Goal: Browse casually: Explore the website without a specific task or goal

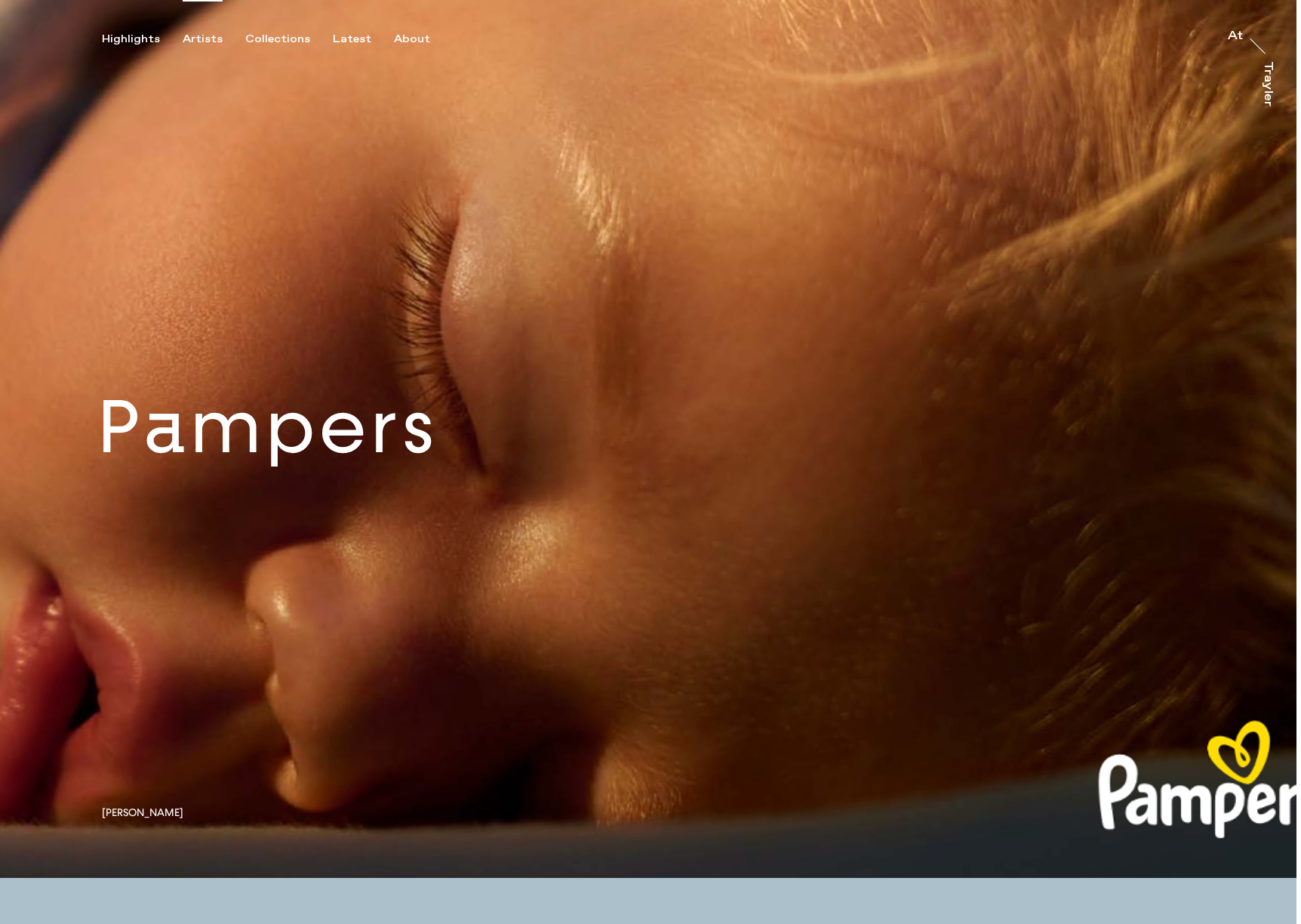
click at [190, 37] on div "Artists" at bounding box center [202, 39] width 40 height 14
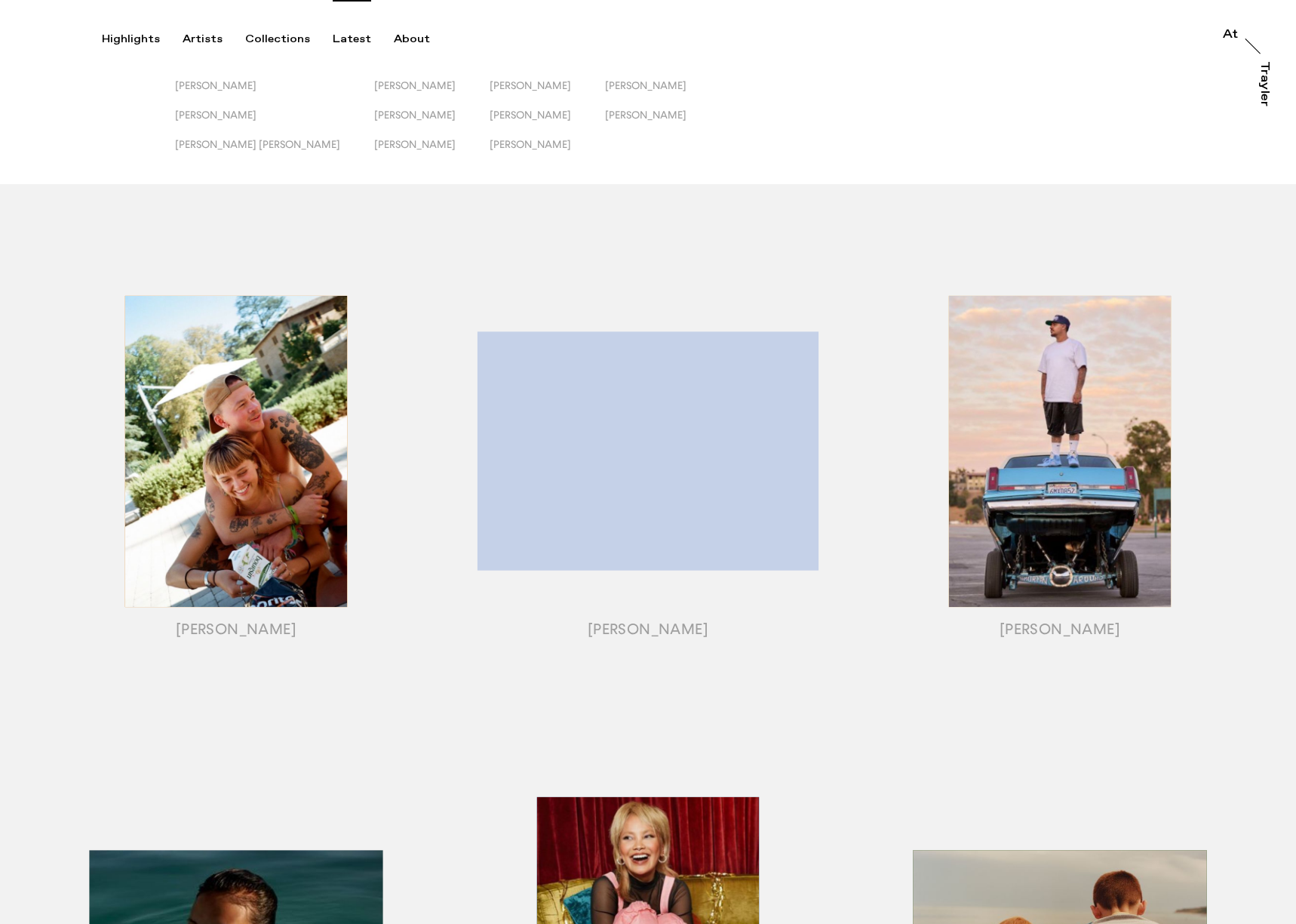
click at [348, 42] on div "Latest" at bounding box center [352, 39] width 39 height 14
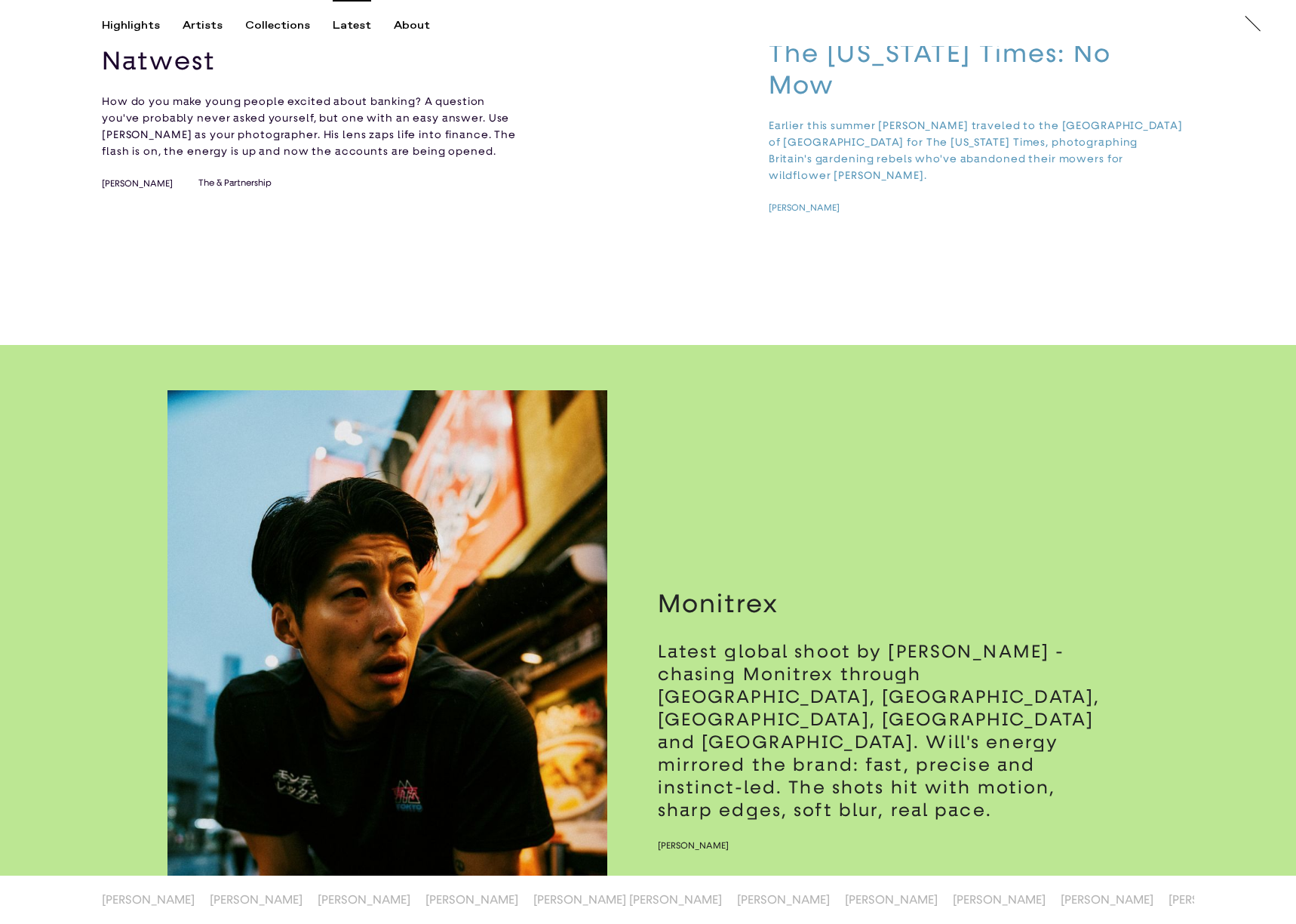
scroll to position [1354, 0]
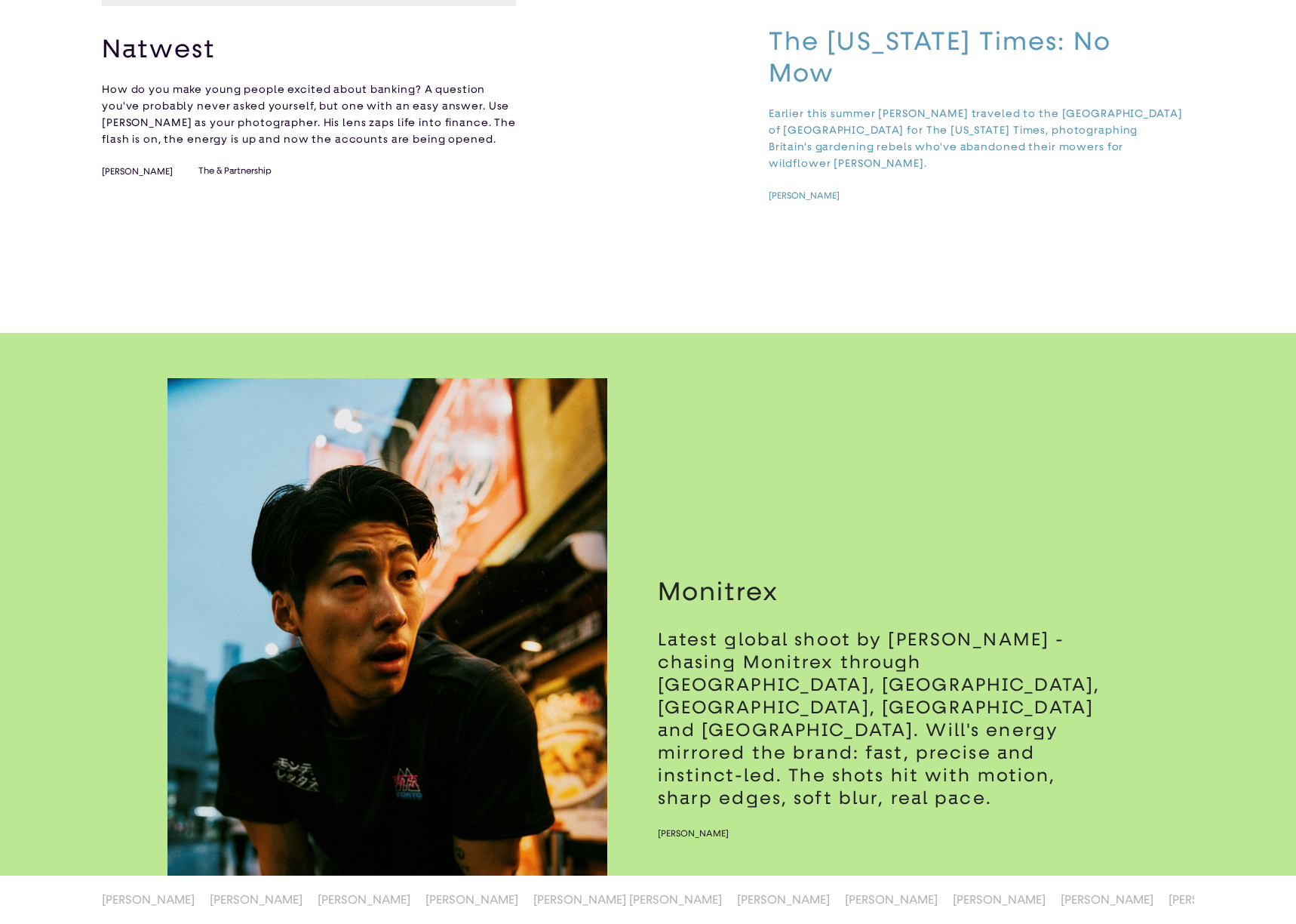
click at [832, 49] on h3 "The [US_STATE] Times: No Mow" at bounding box center [976, 57] width 414 height 64
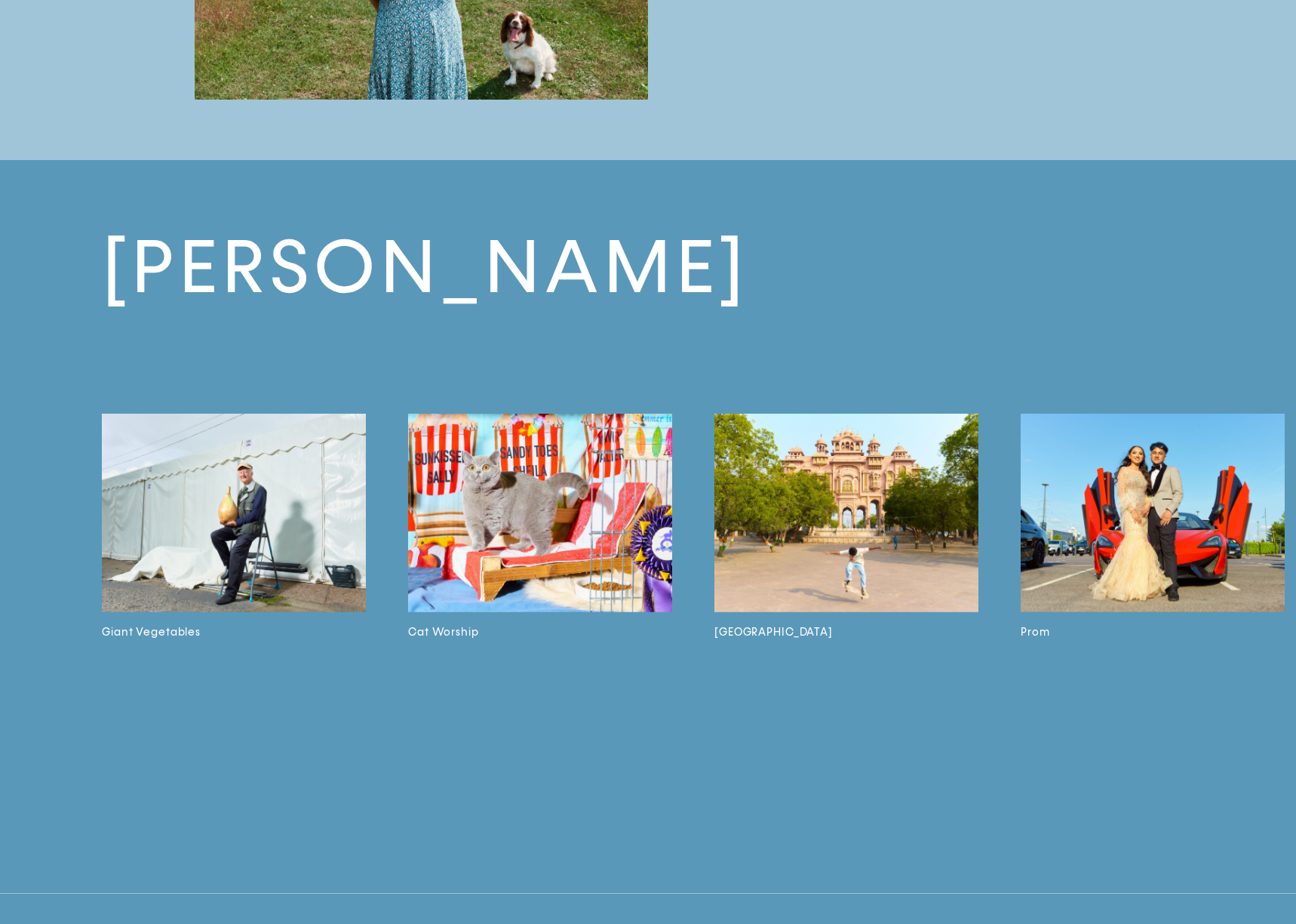
scroll to position [3308, 0]
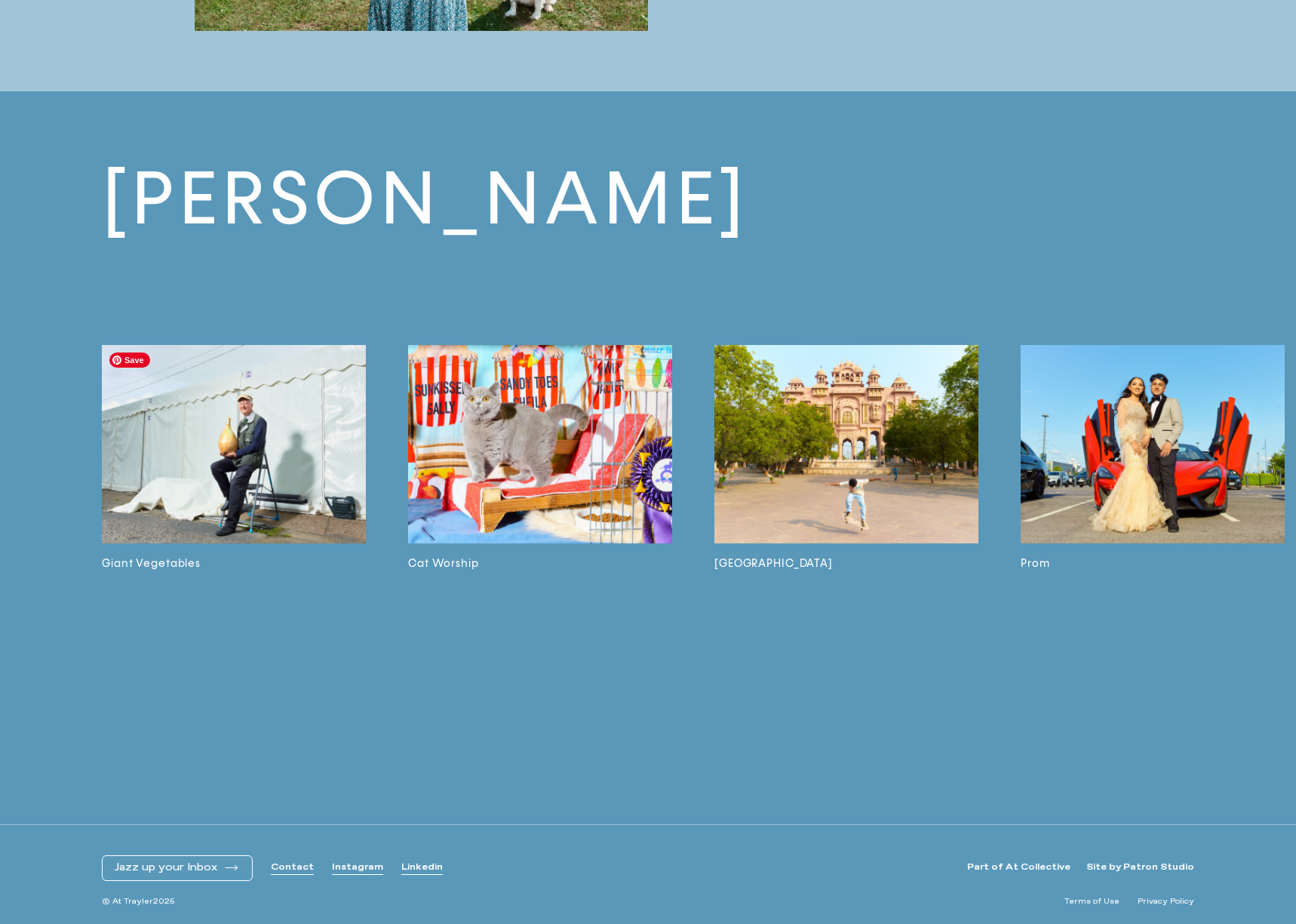
click at [231, 429] on img at bounding box center [234, 443] width 264 height 198
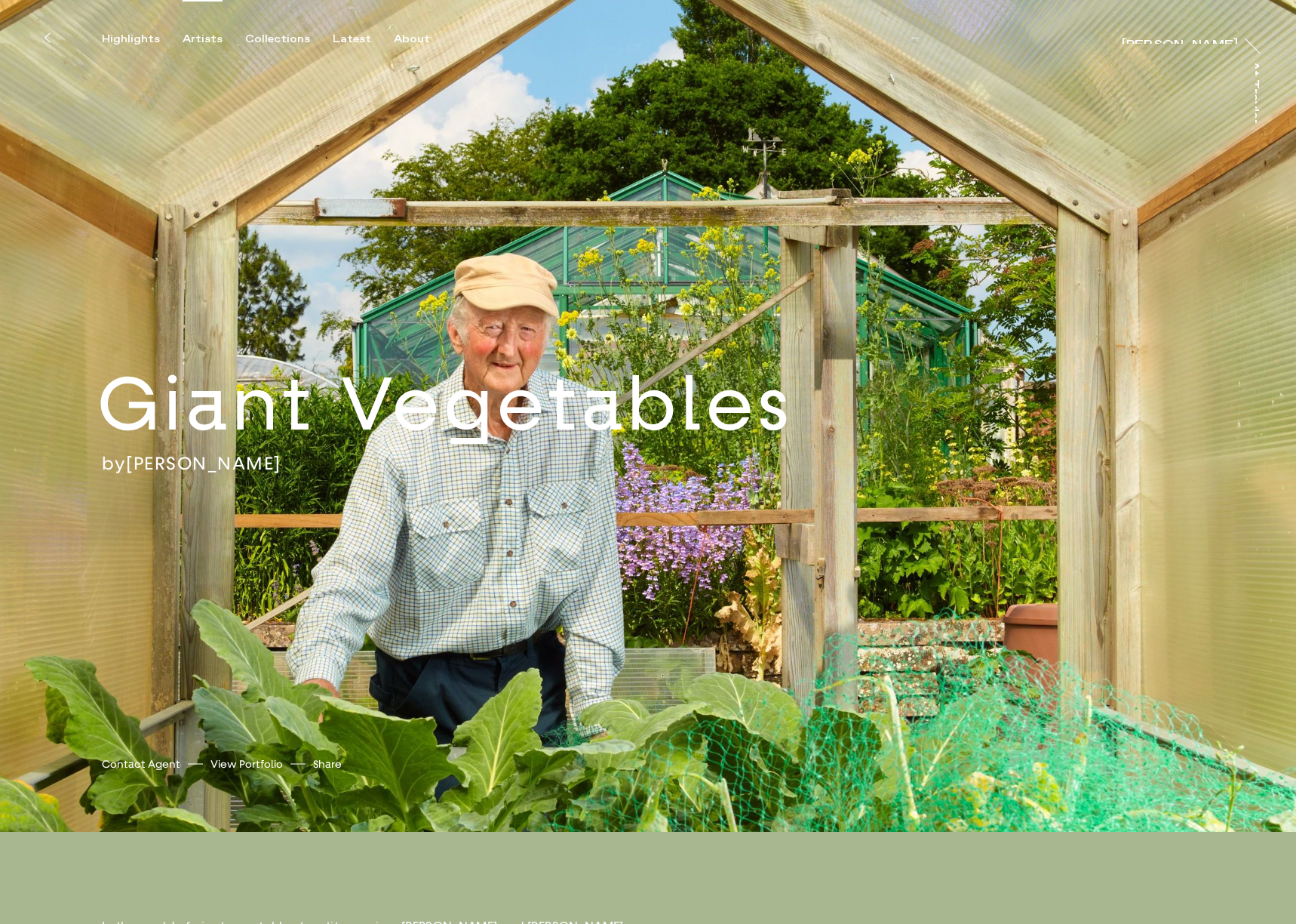
click at [204, 37] on div "Artists" at bounding box center [202, 39] width 40 height 14
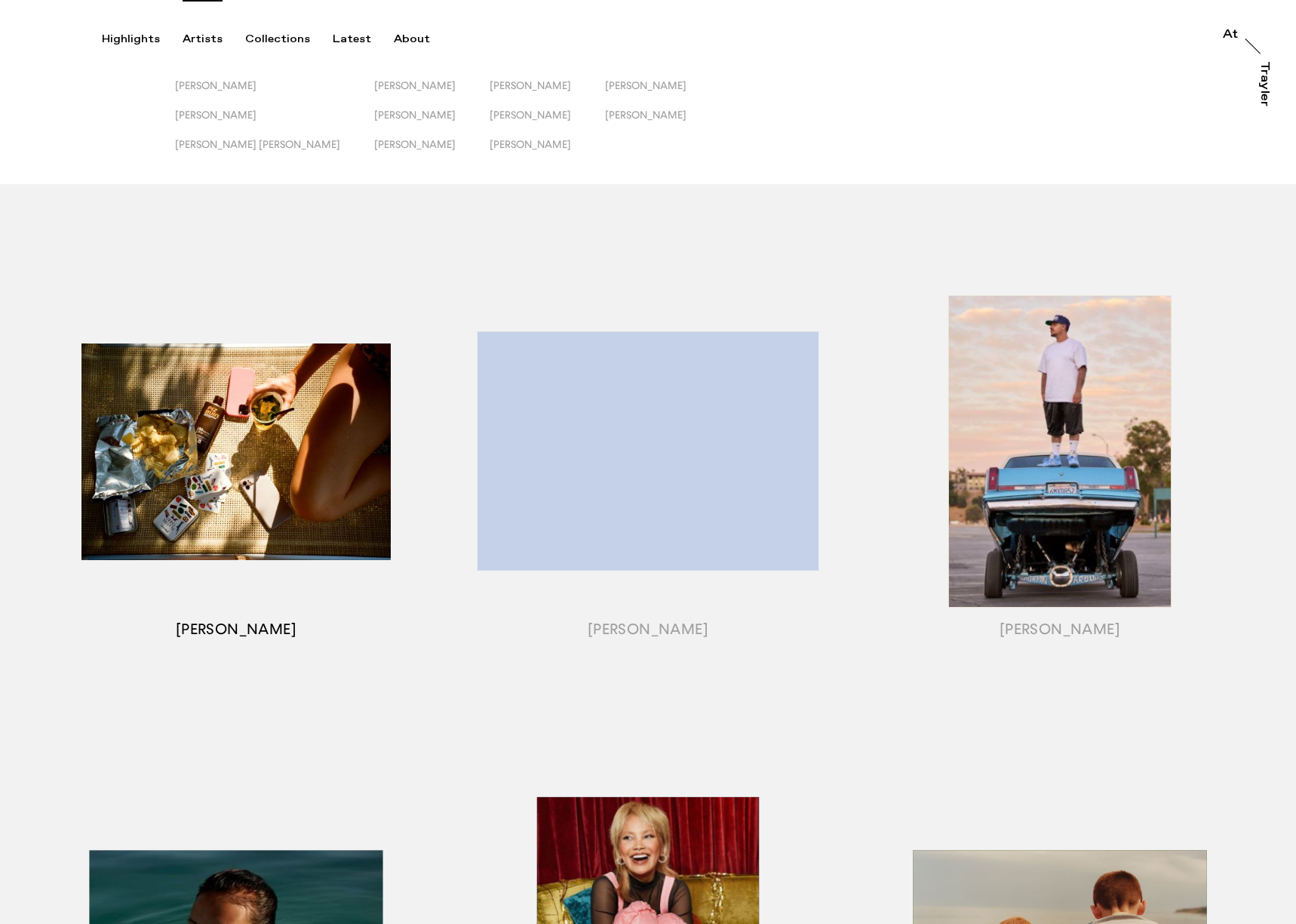
click at [263, 509] on div "button" at bounding box center [236, 470] width 412 height 471
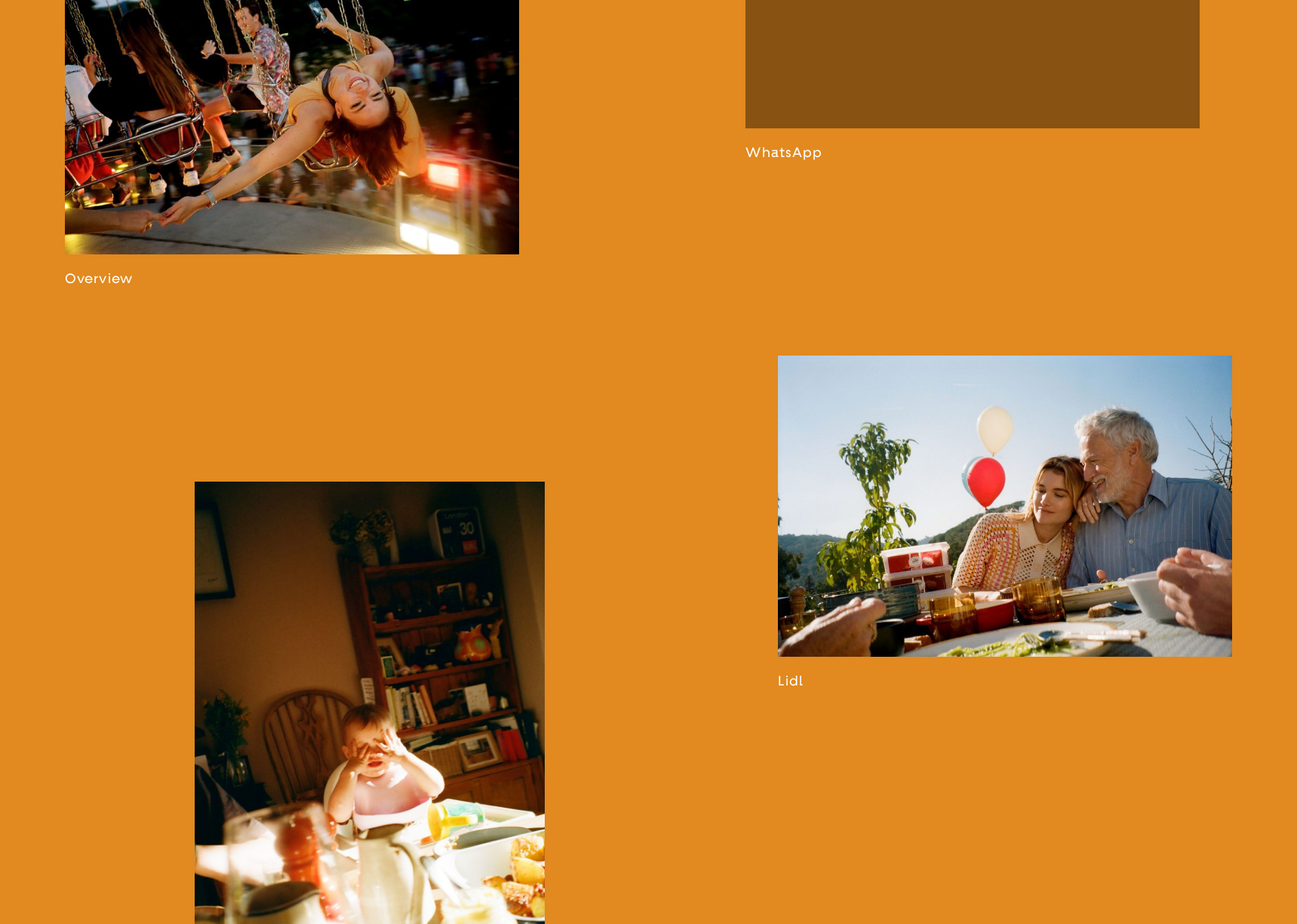
scroll to position [1385, 0]
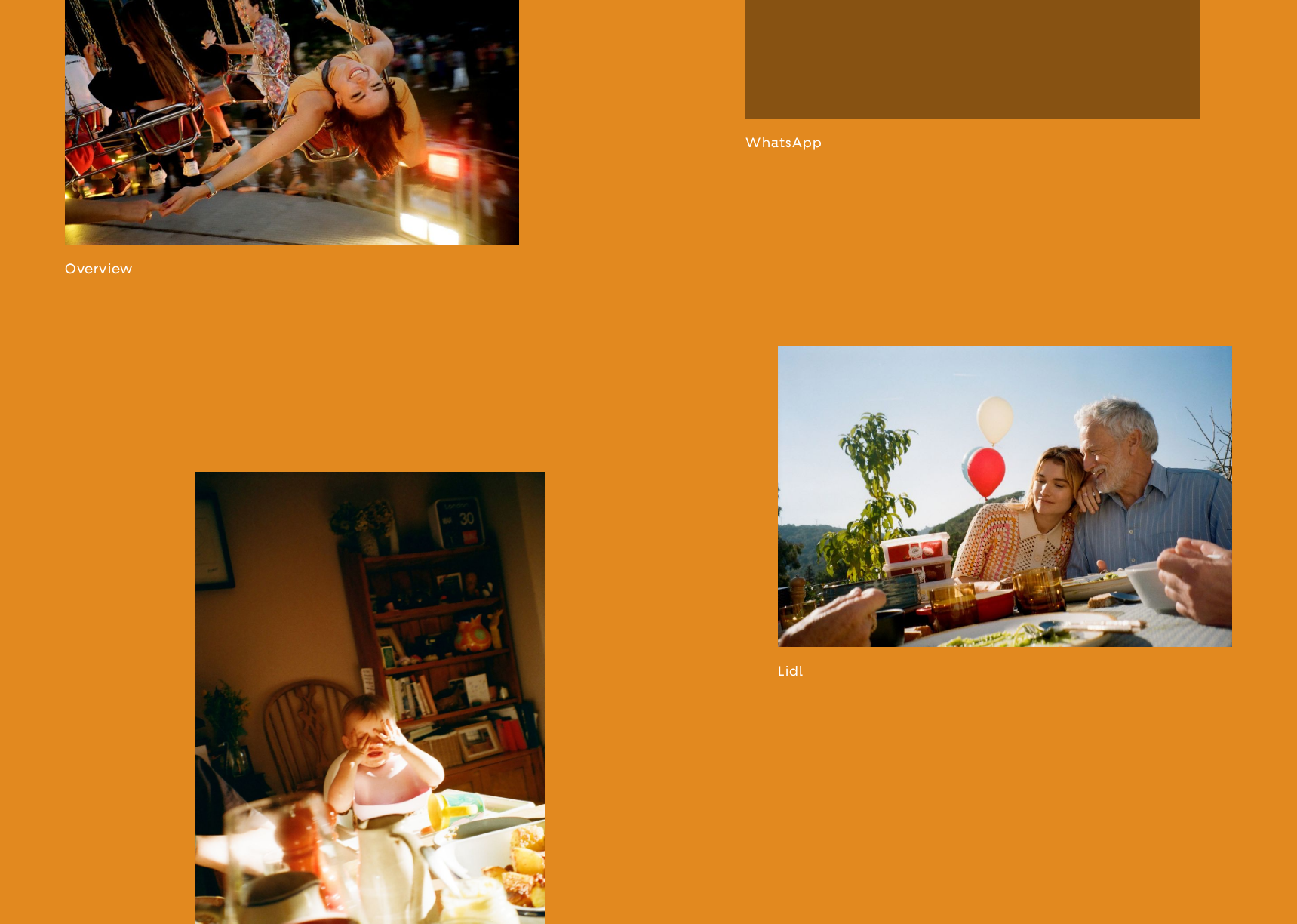
click at [1028, 566] on link at bounding box center [1005, 512] width 454 height 333
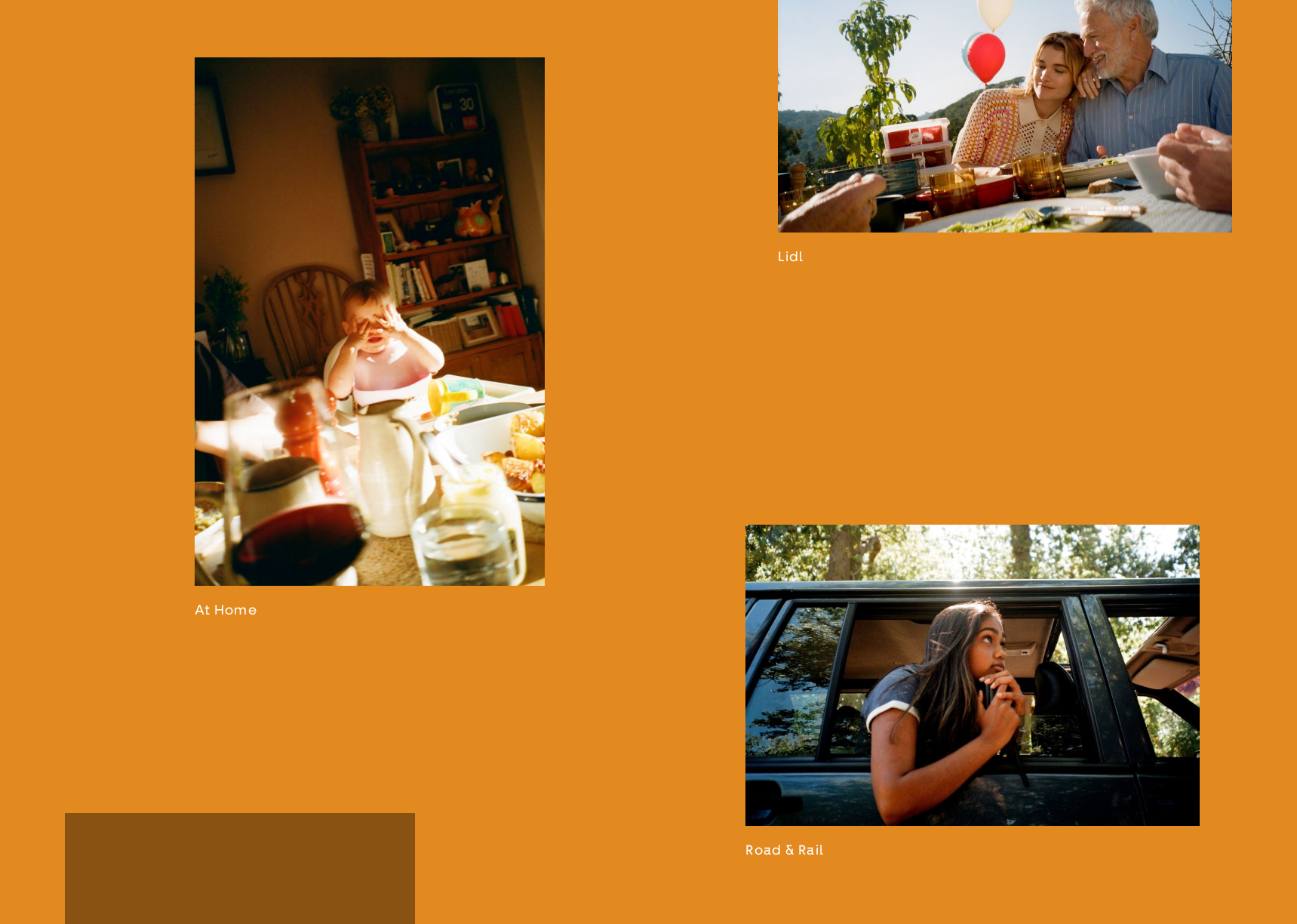
scroll to position [1796, 0]
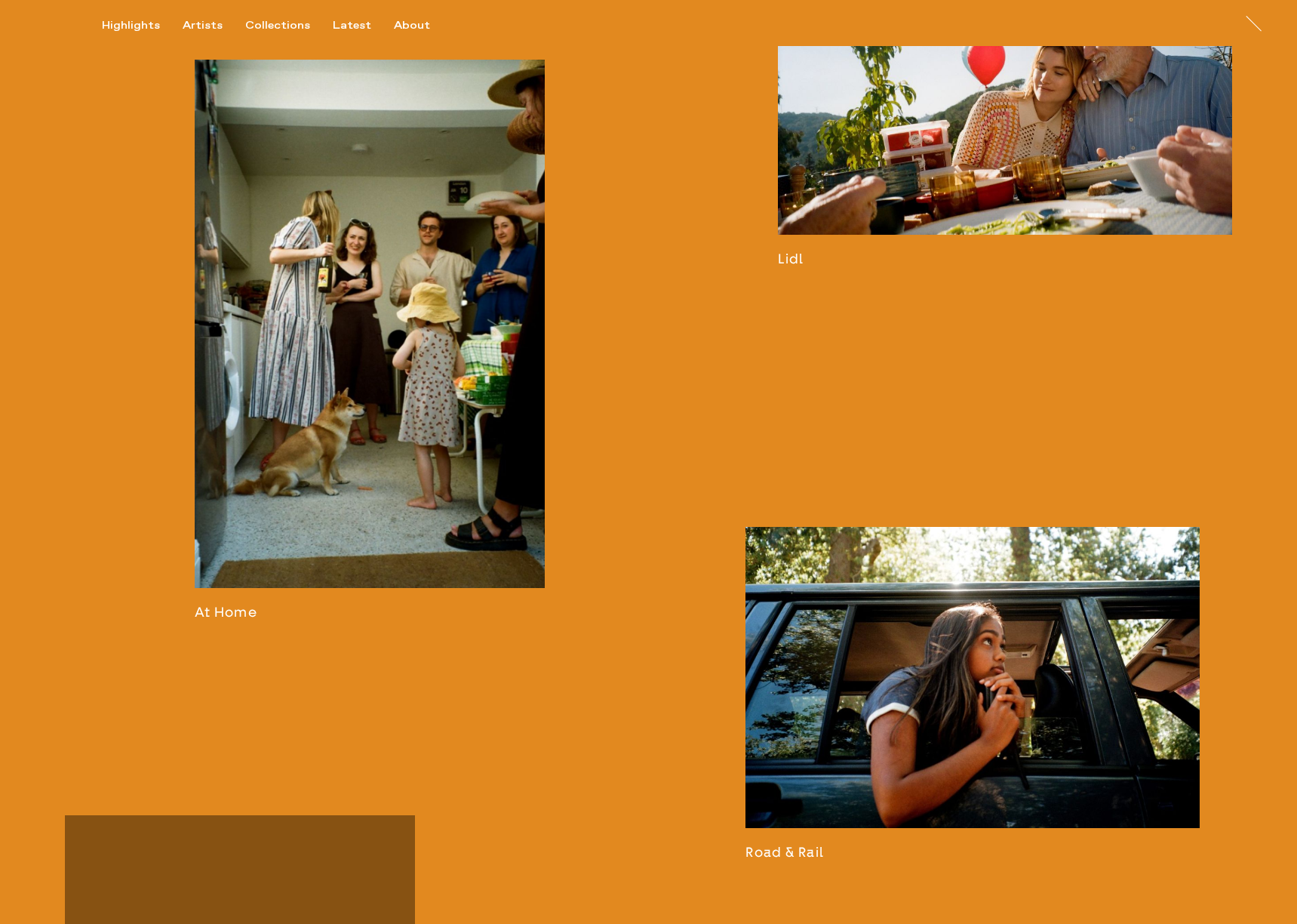
click at [352, 454] on link at bounding box center [369, 340] width 350 height 561
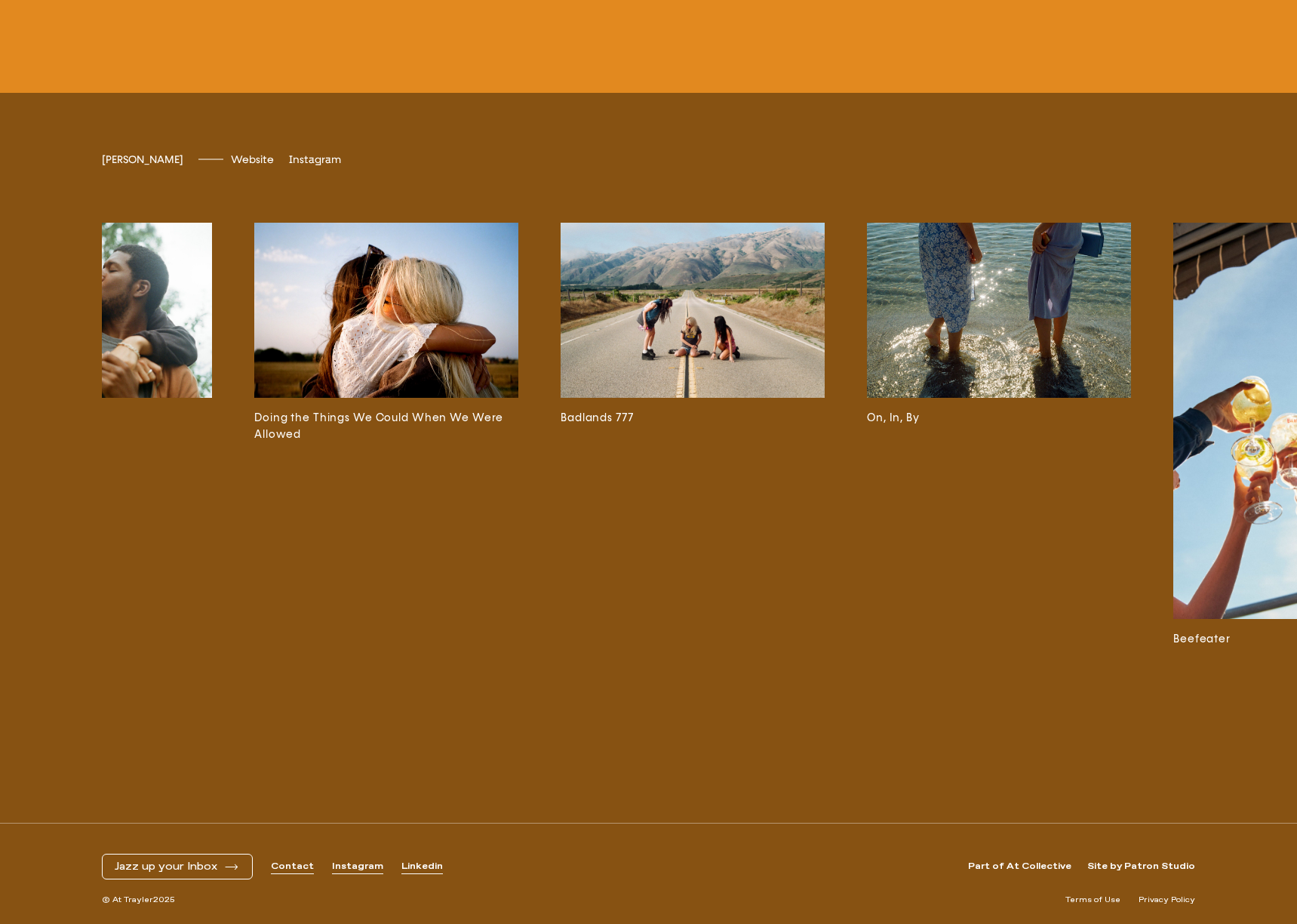
scroll to position [0, 1992]
click at [425, 441] on h3 "Doing the Things We Could When We Were Allowed" at bounding box center [386, 427] width 264 height 33
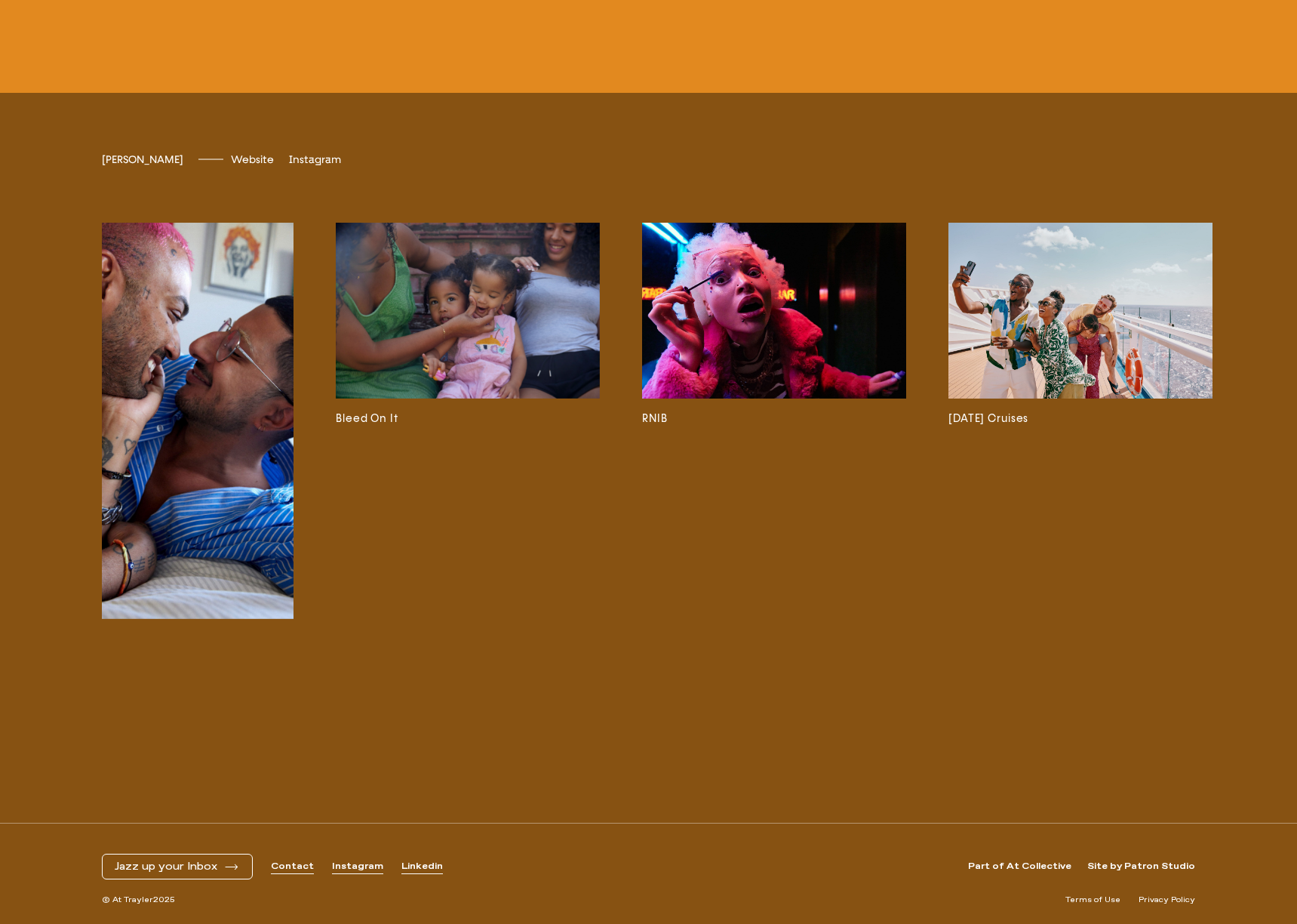
scroll to position [3094, 0]
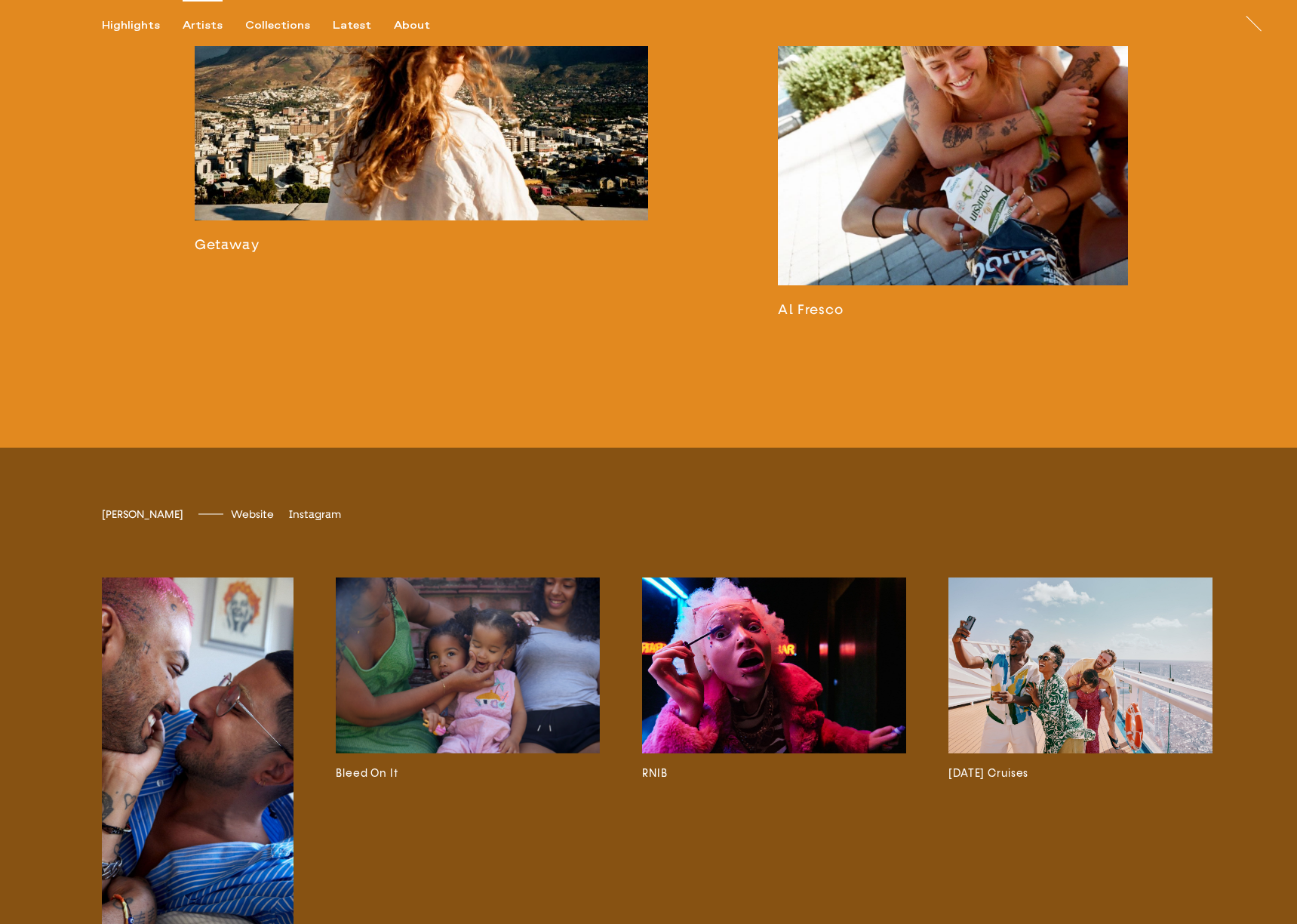
click at [204, 26] on div "Artists" at bounding box center [202, 25] width 40 height 14
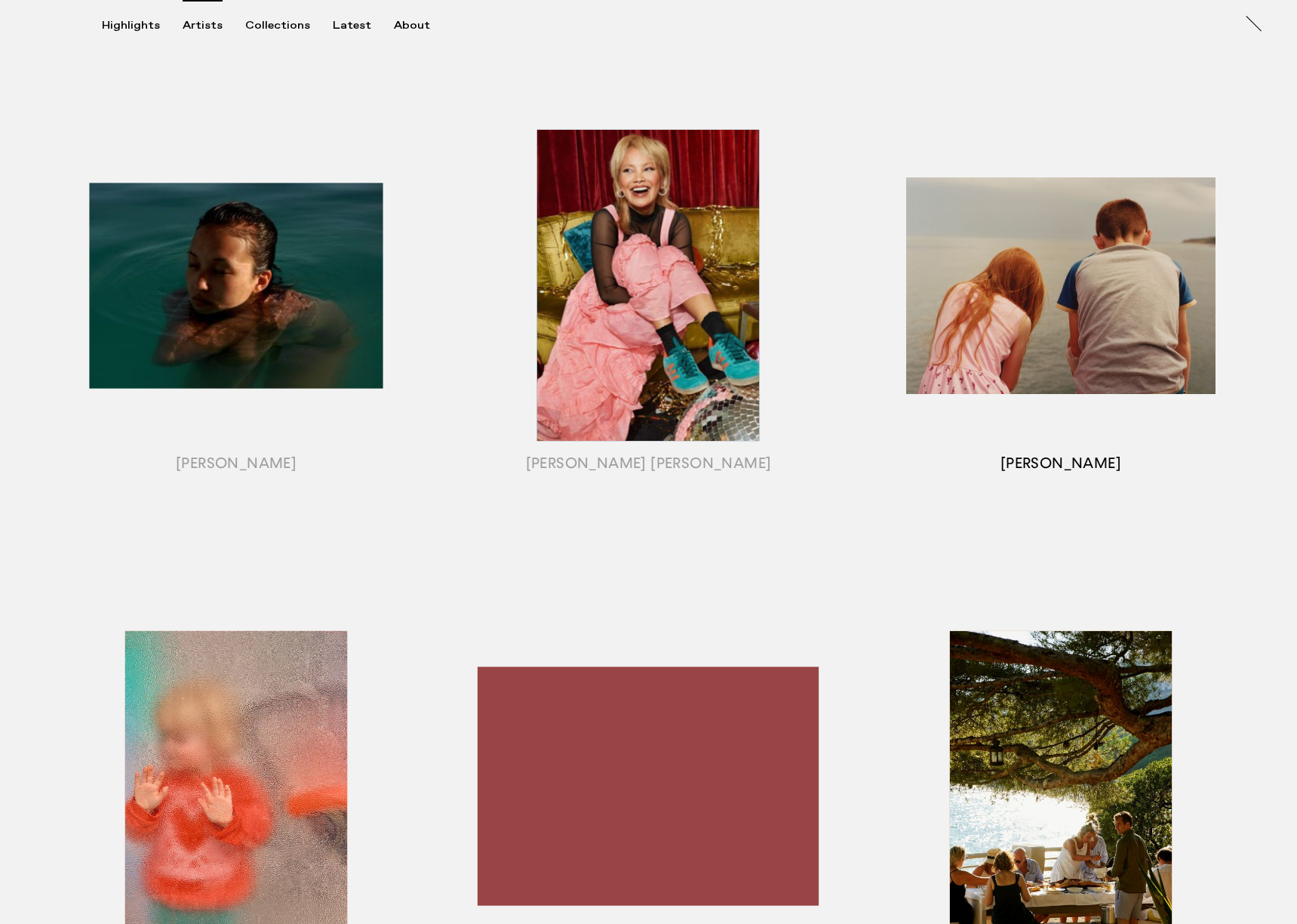
scroll to position [663, 0]
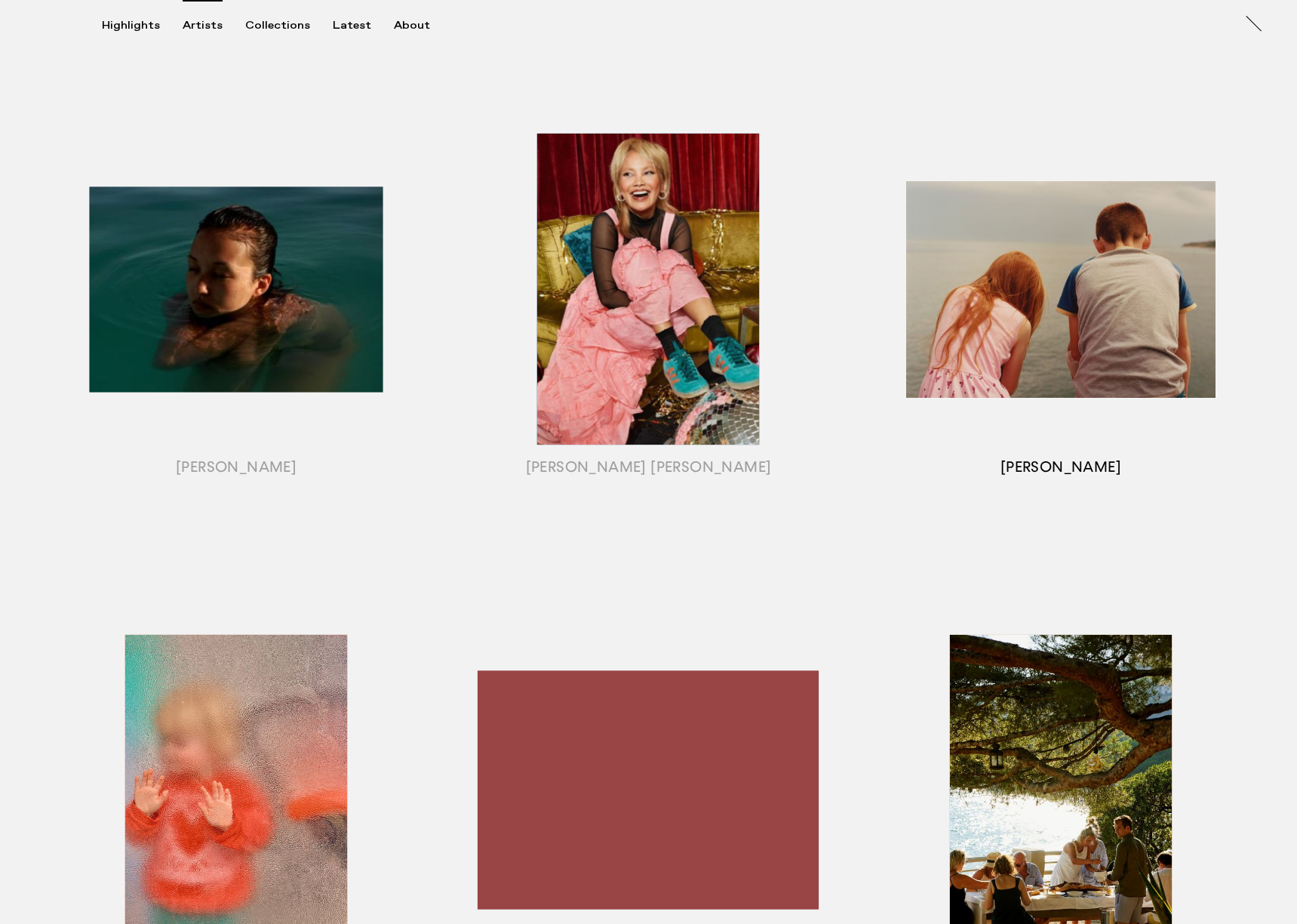
click at [1062, 476] on div "button" at bounding box center [1060, 308] width 412 height 471
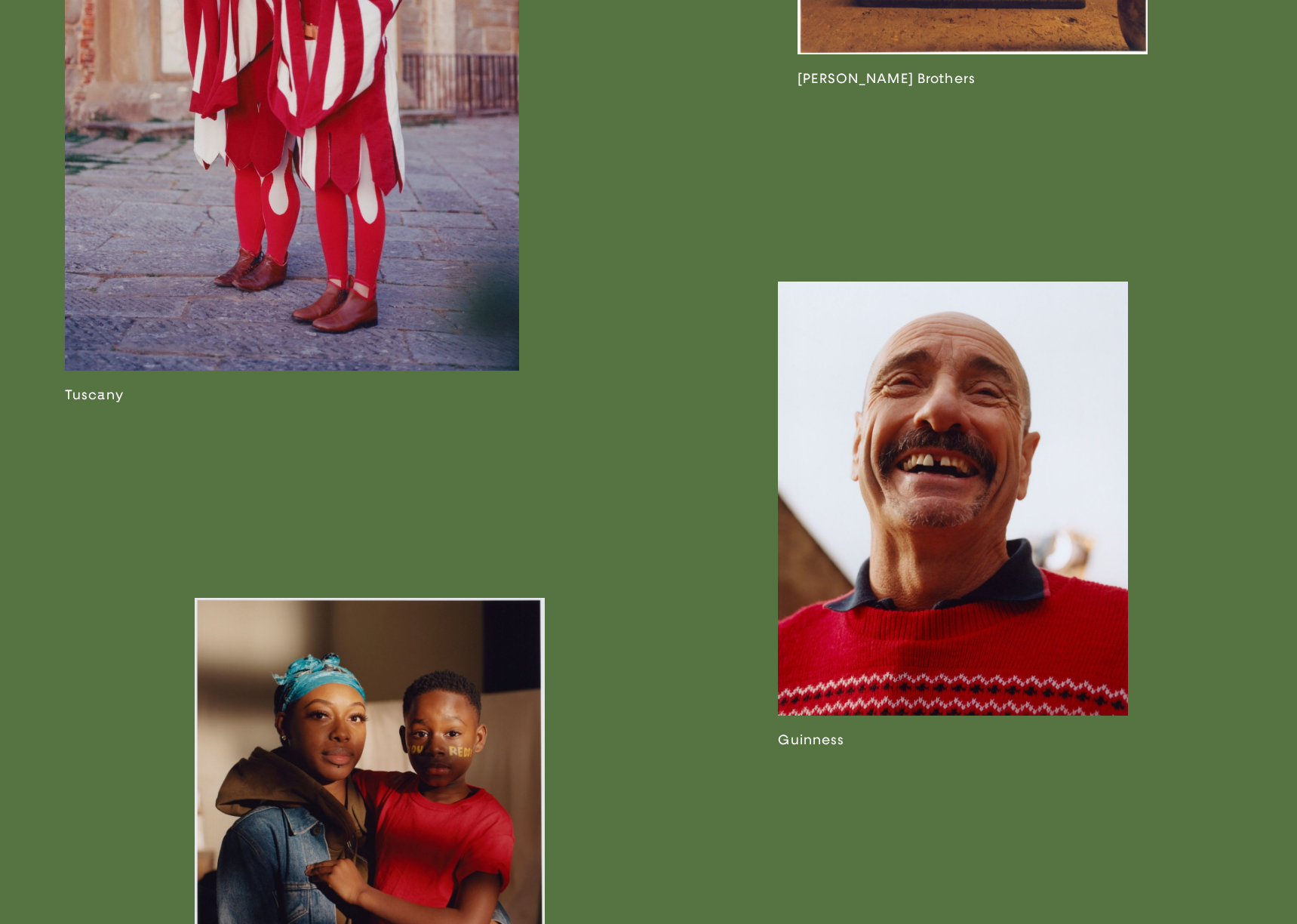
scroll to position [2626, 0]
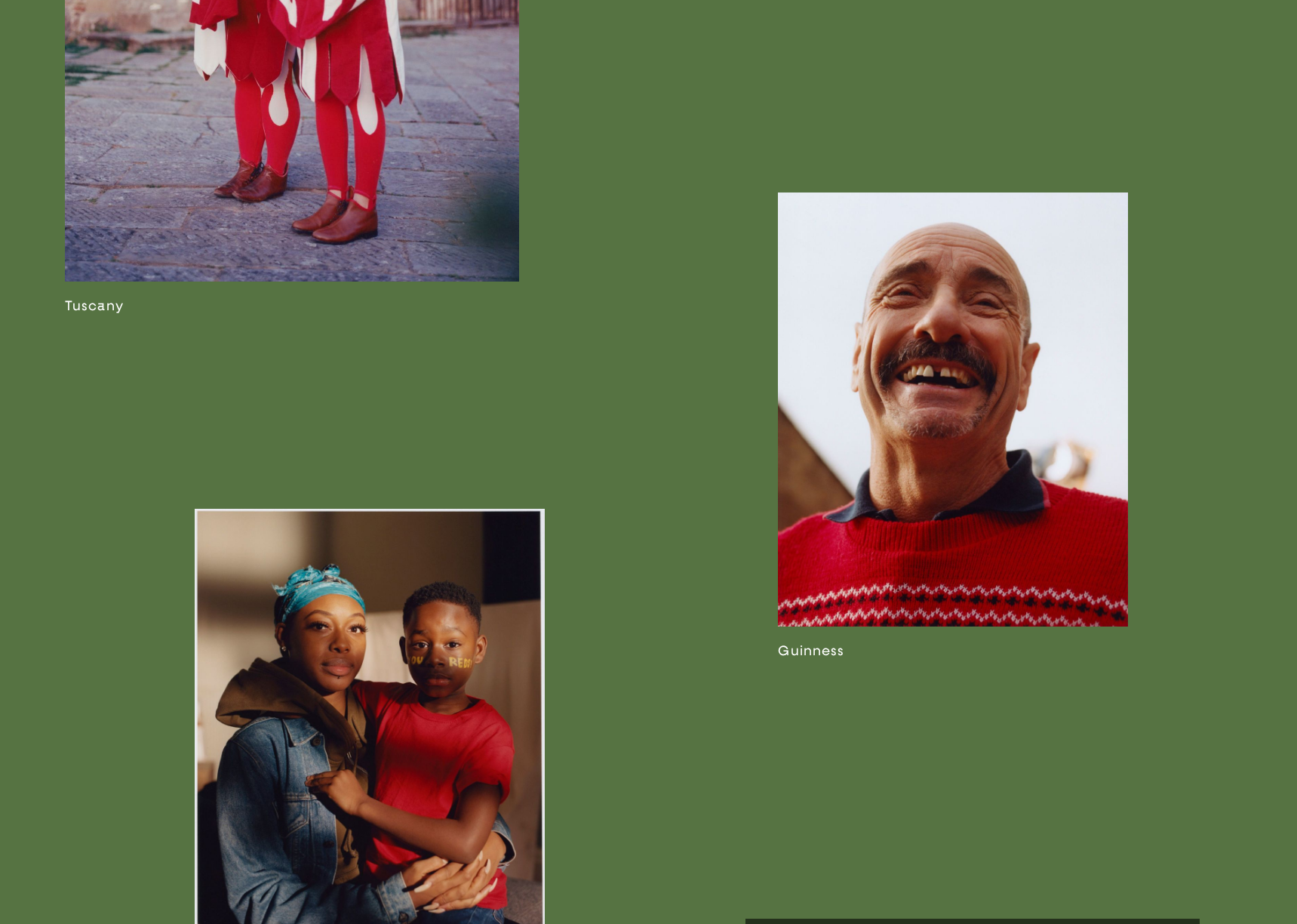
click at [1021, 368] on link at bounding box center [953, 426] width 350 height 466
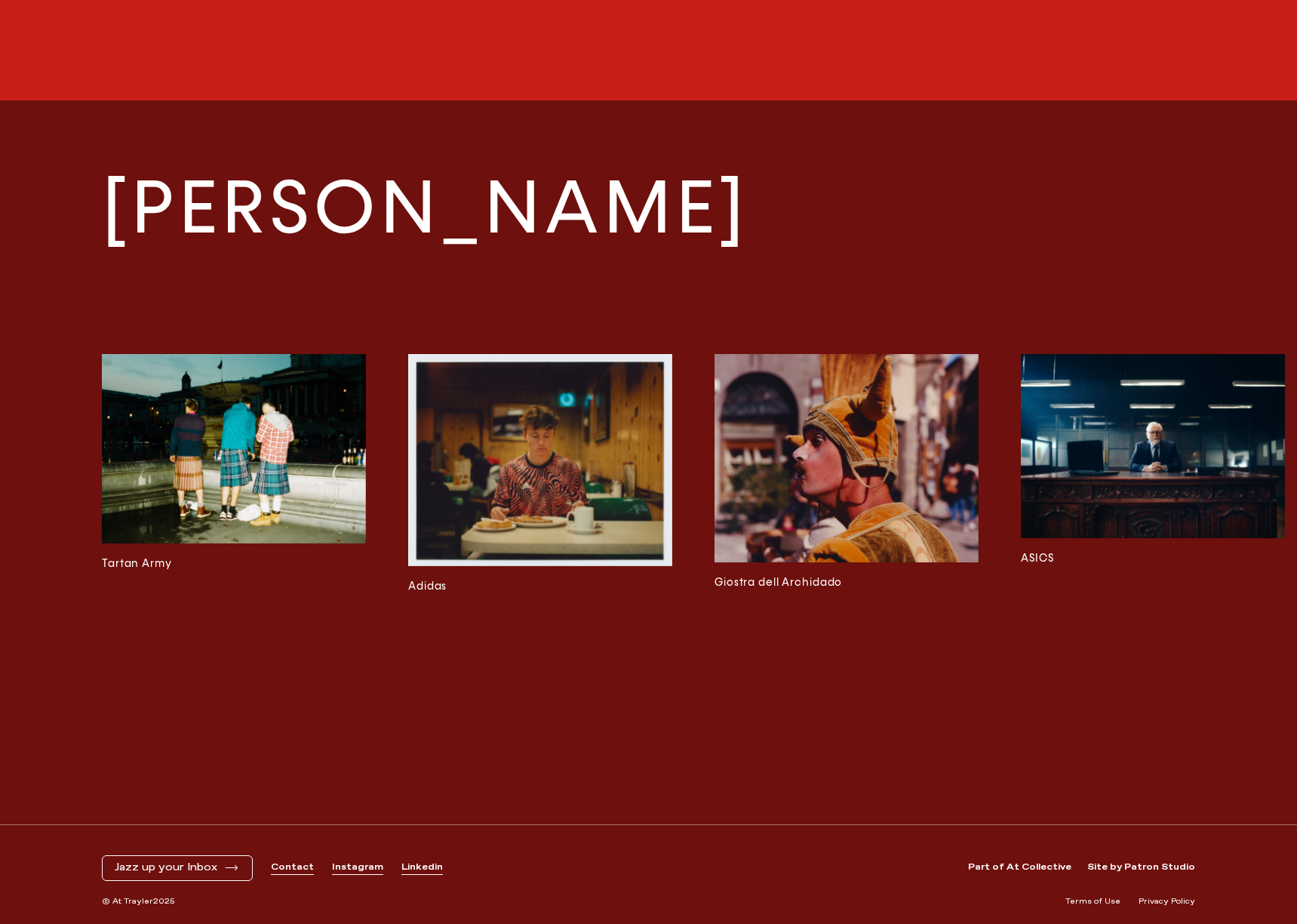
scroll to position [3308, 0]
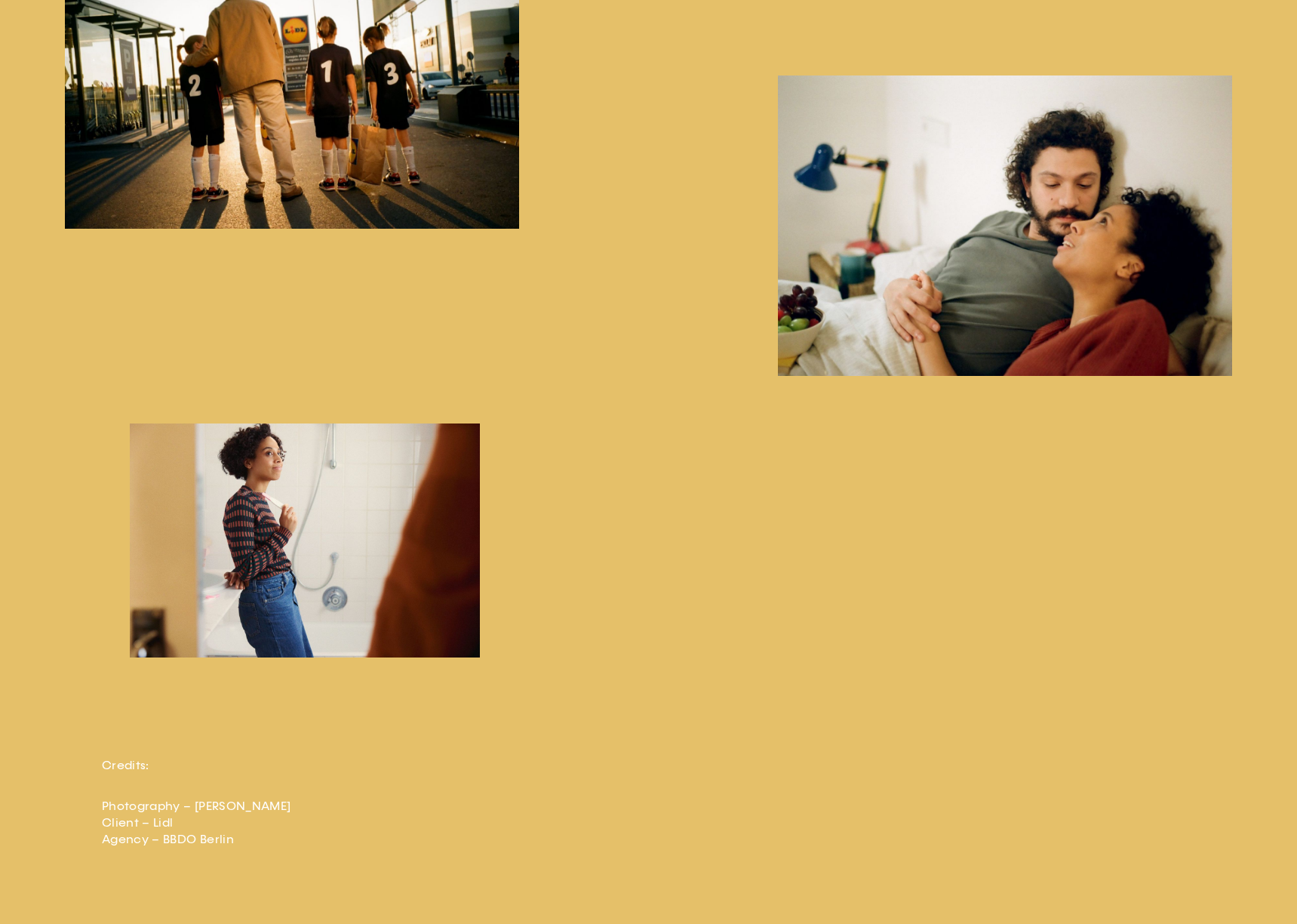
scroll to position [4539, 0]
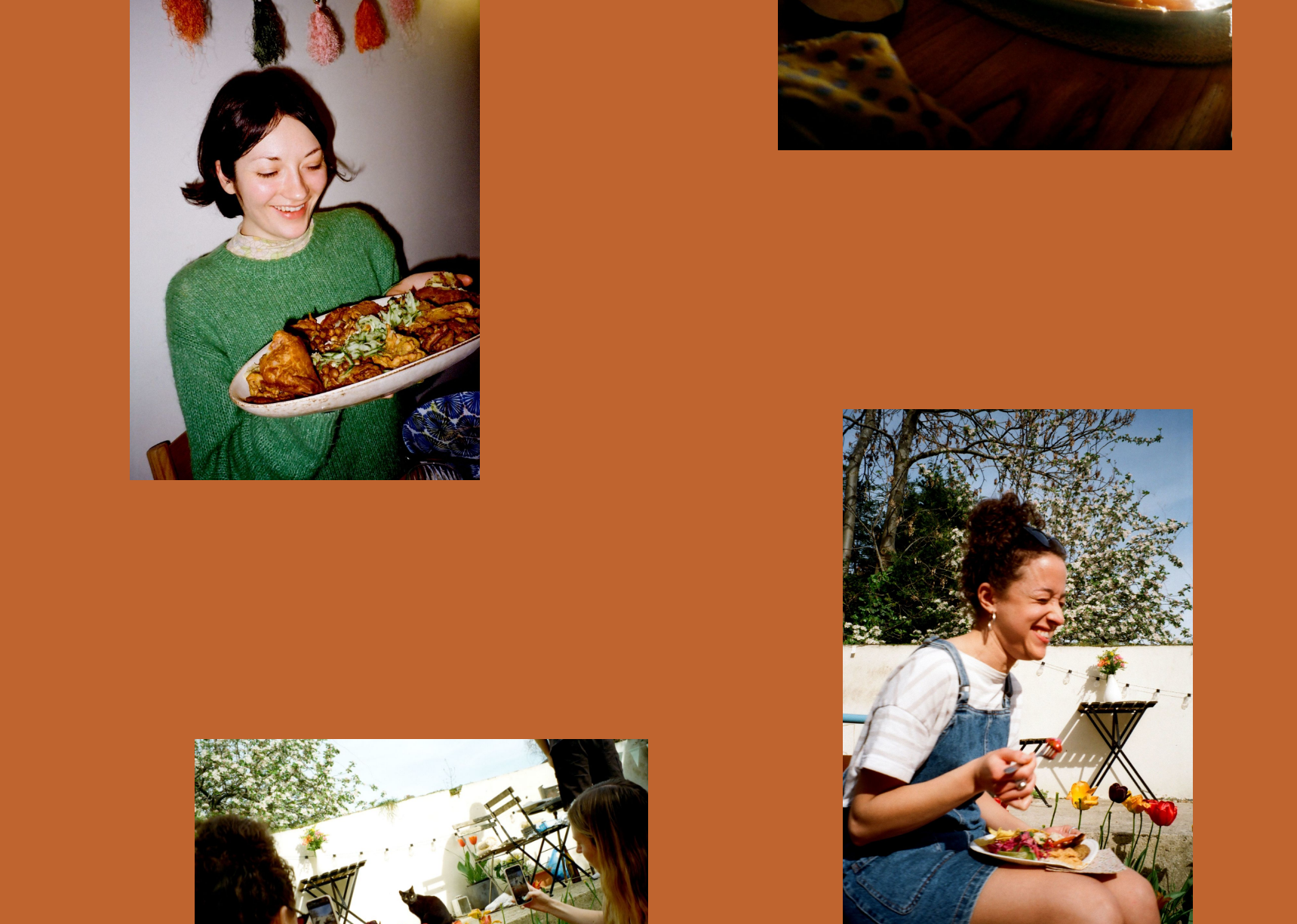
scroll to position [8112, 0]
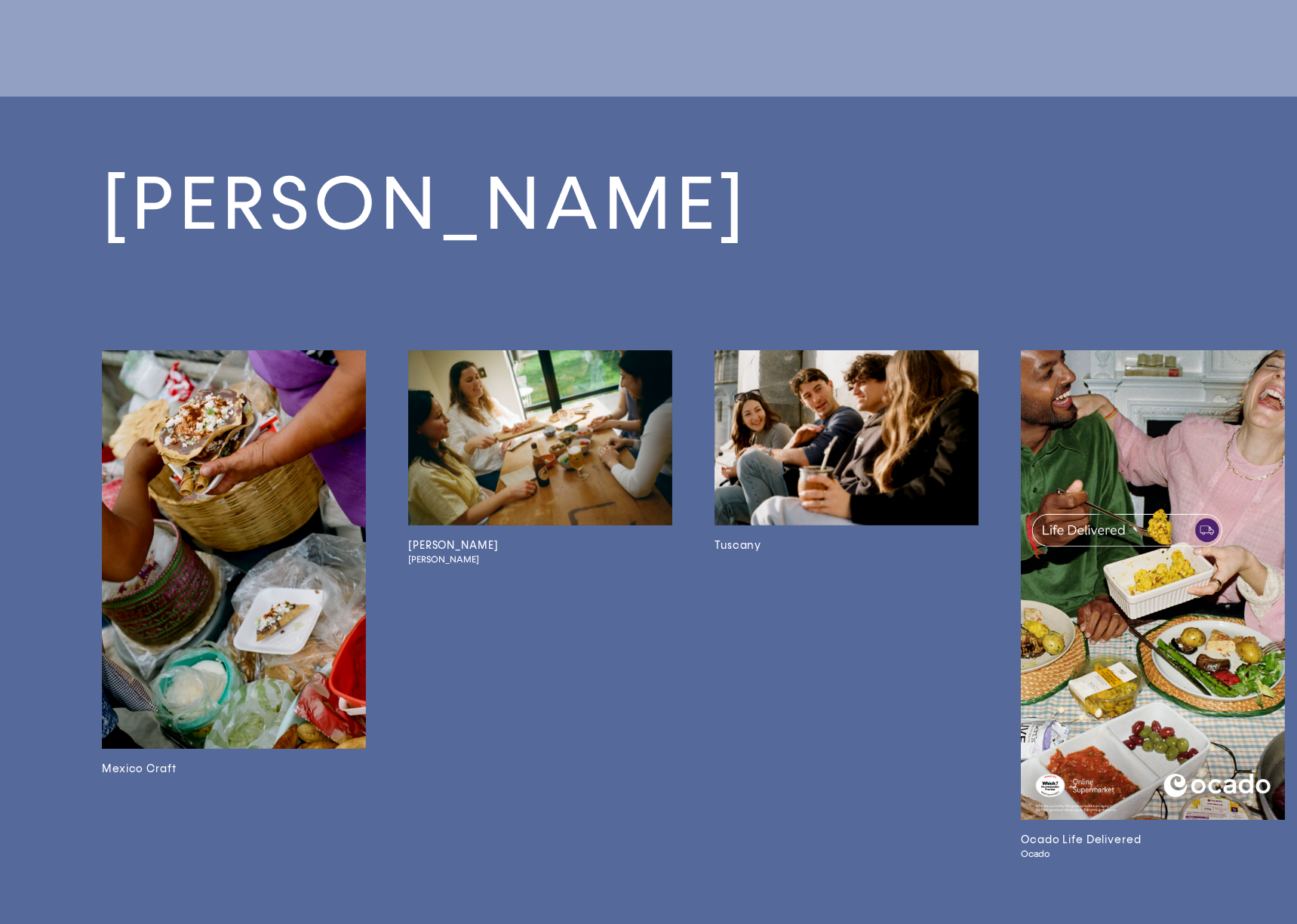
scroll to position [7607, 0]
